Goal: Find specific page/section

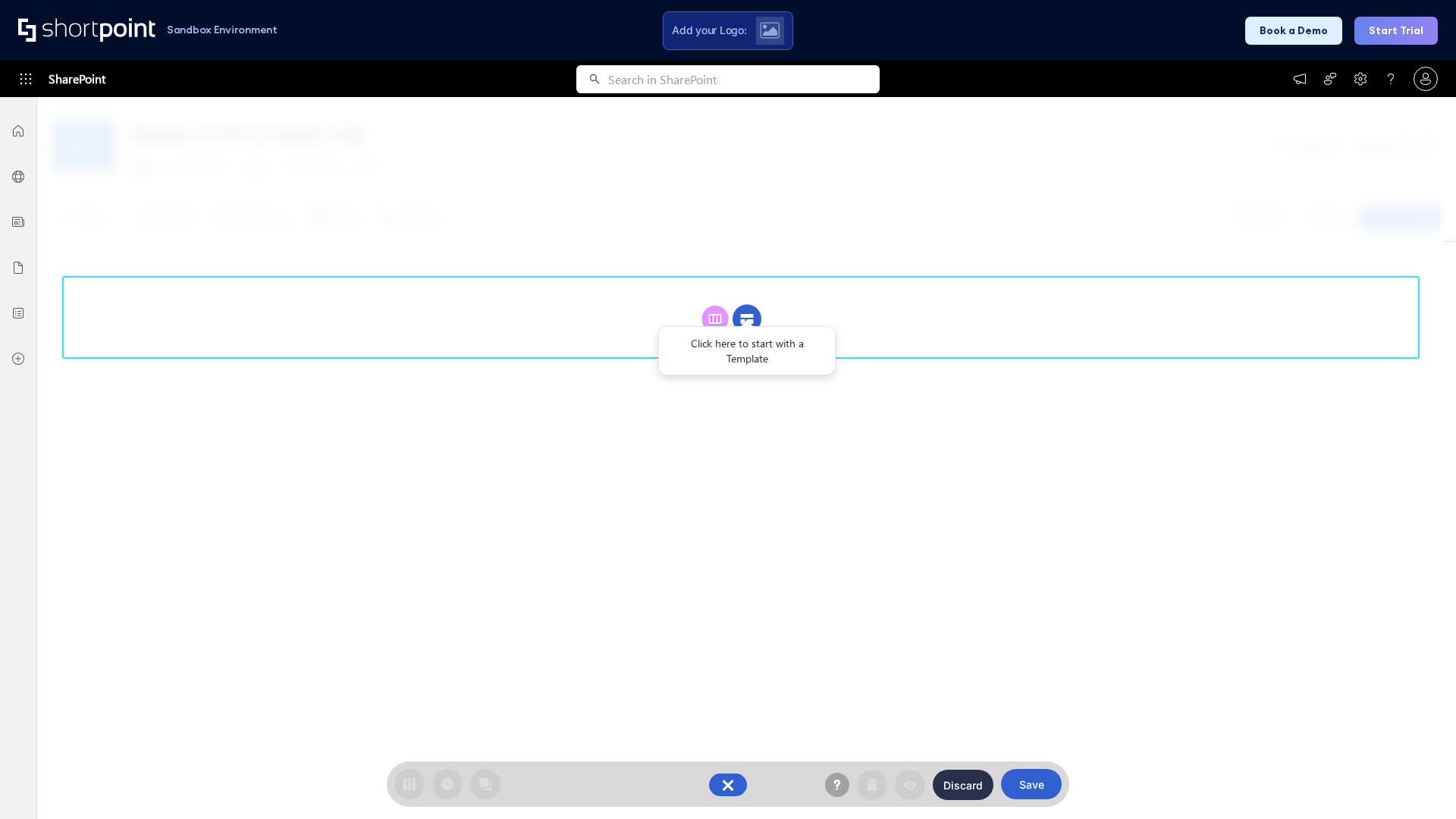
click at [747, 319] on circle at bounding box center [747, 319] width 29 height 29
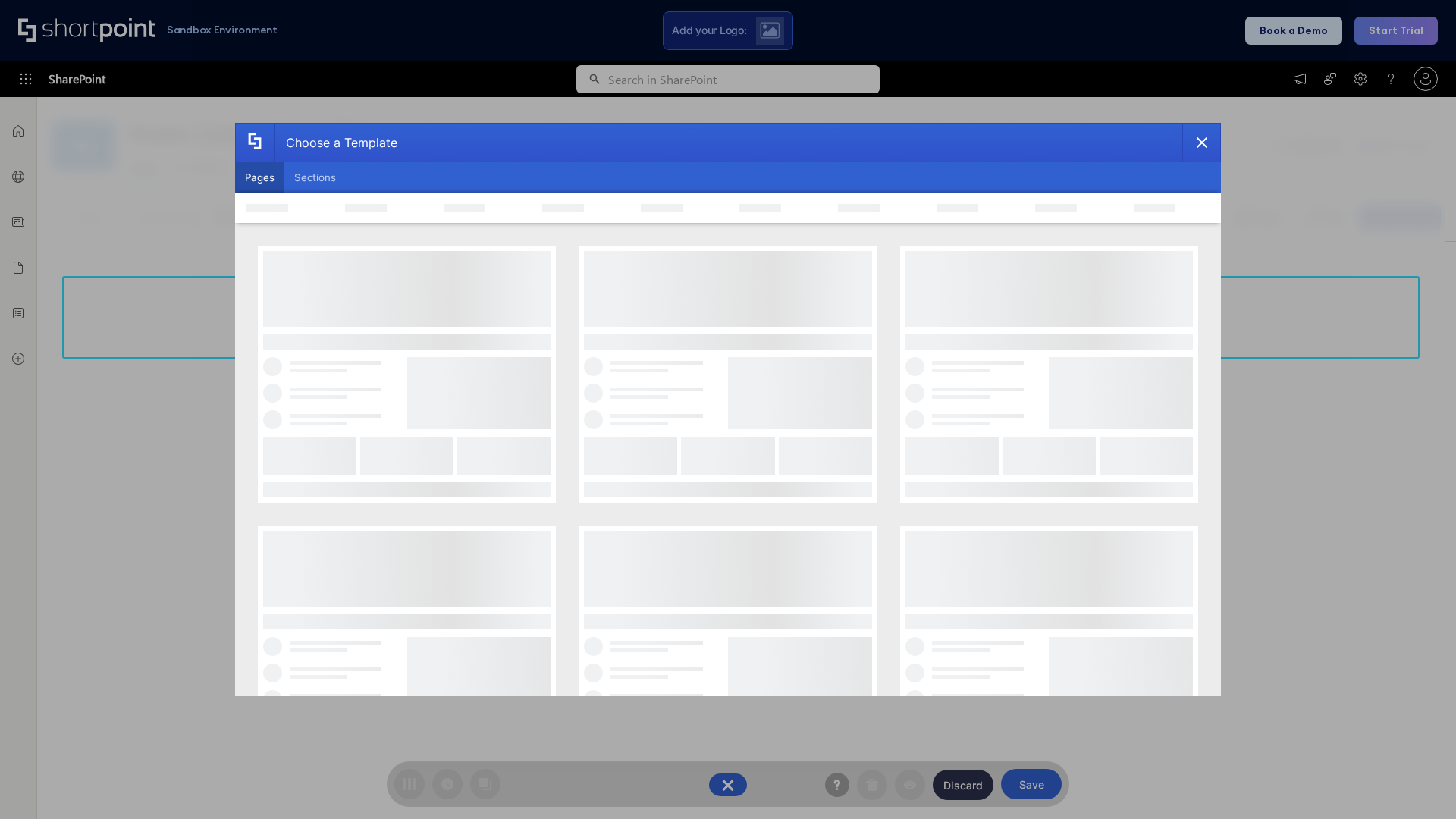
click at [259, 178] on button "Pages" at bounding box center [259, 177] width 49 height 31
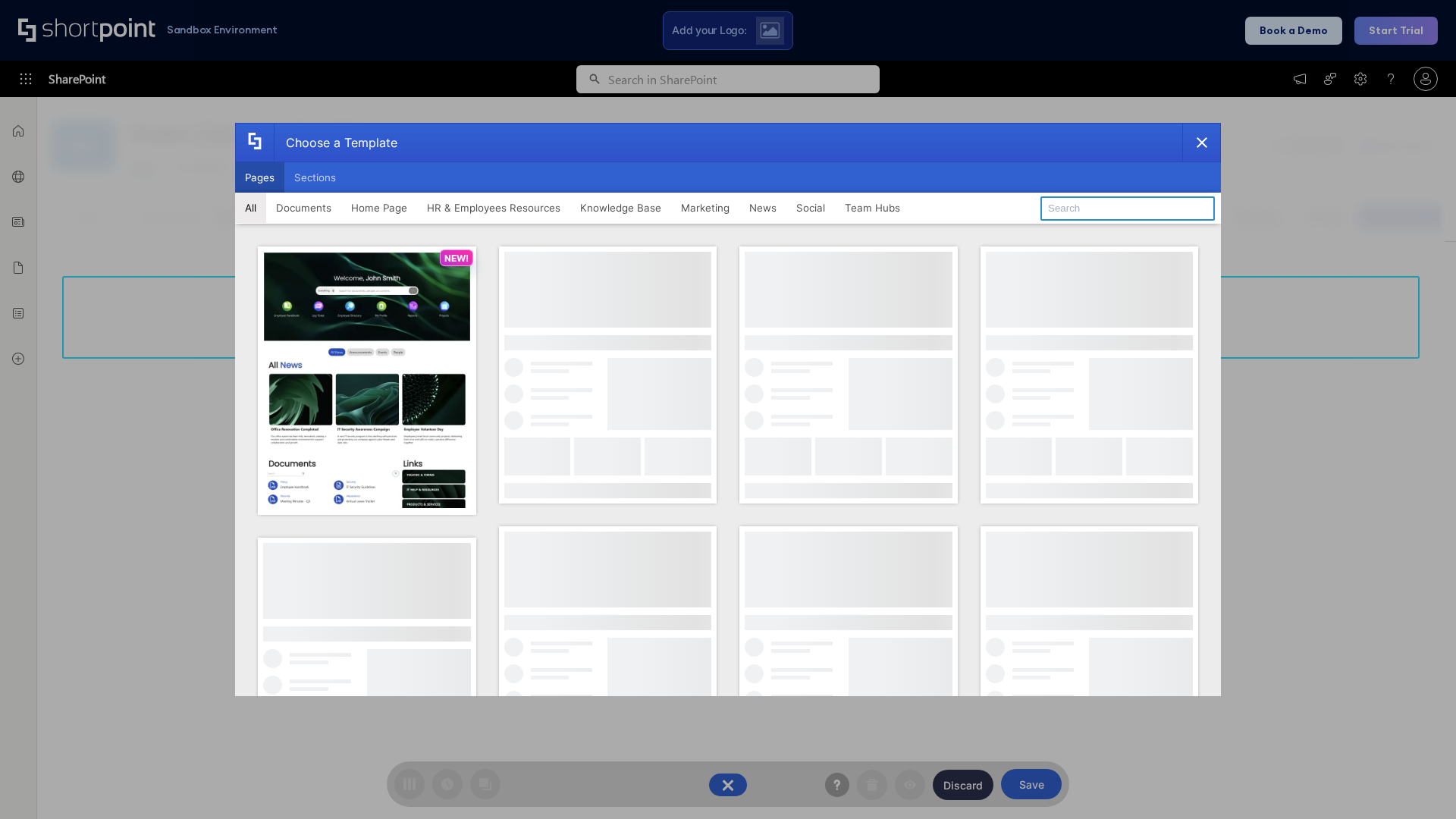
type input "HR 9"
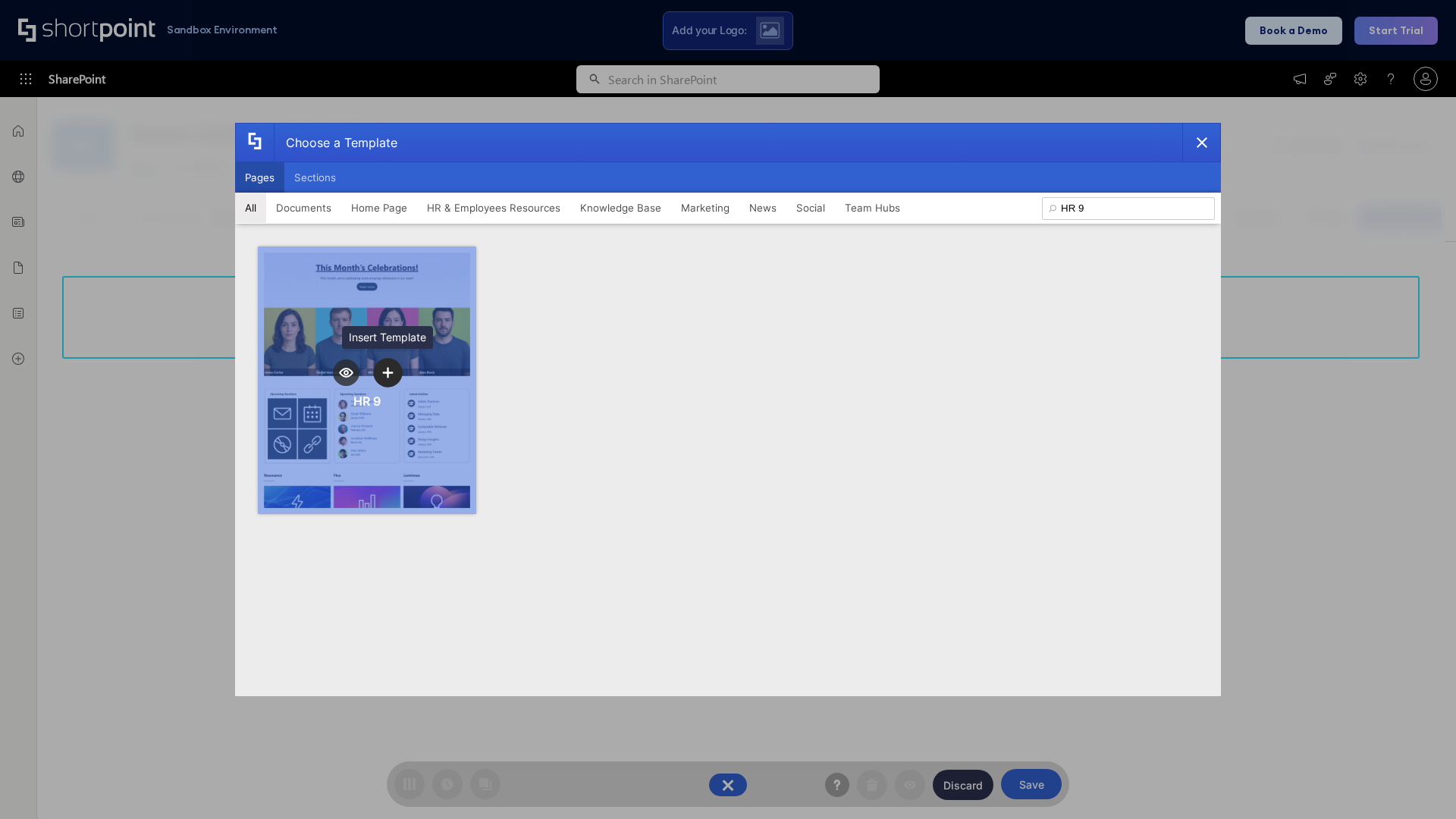
click at [387, 372] on icon "template selector" at bounding box center [387, 372] width 10 height 10
